Goal: Task Accomplishment & Management: Use online tool/utility

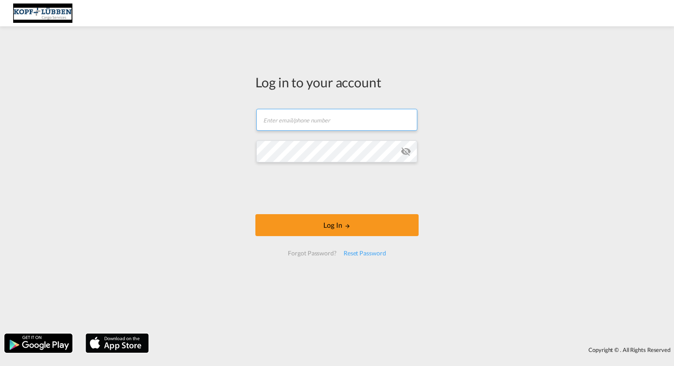
click at [311, 118] on input "text" at bounding box center [336, 120] width 161 height 22
click at [141, 221] on div "Log in to your account Email field is required Password field is required Log I…" at bounding box center [337, 180] width 674 height 298
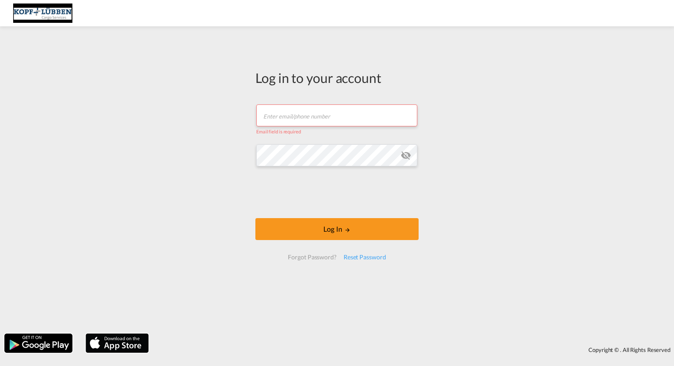
click at [274, 113] on input "text" at bounding box center [336, 115] width 161 height 22
paste input "[EMAIL_ADDRESS][PERSON_NAME][DOMAIN_NAME]"
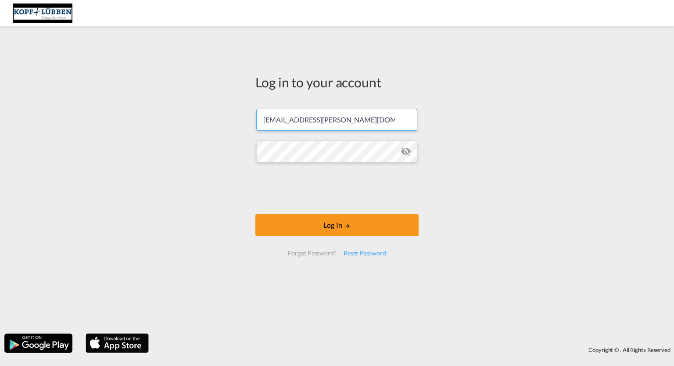
type input "[EMAIL_ADDRESS][PERSON_NAME][DOMAIN_NAME]"
click at [198, 218] on div "Log in to your account [EMAIL_ADDRESS][PERSON_NAME][DOMAIN_NAME] Password field…" at bounding box center [337, 180] width 674 height 298
click at [406, 152] on md-icon "icon-eye-off" at bounding box center [405, 151] width 11 height 11
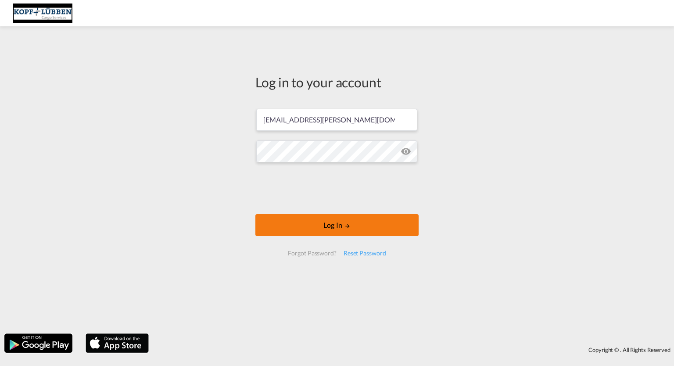
click at [333, 224] on button "Log In" at bounding box center [336, 225] width 163 height 22
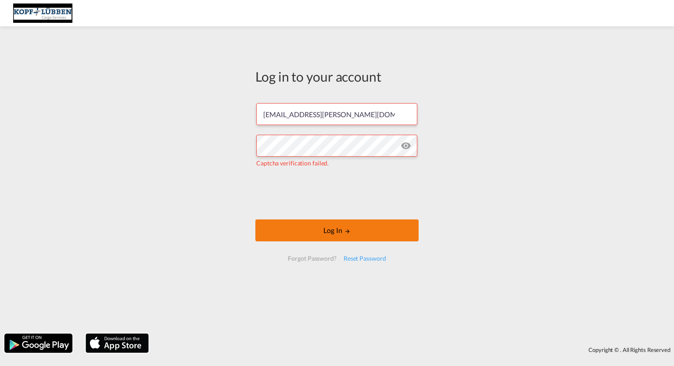
click at [342, 237] on button "Log In" at bounding box center [336, 230] width 163 height 22
